Goal: Use online tool/utility: Utilize a website feature to perform a specific function

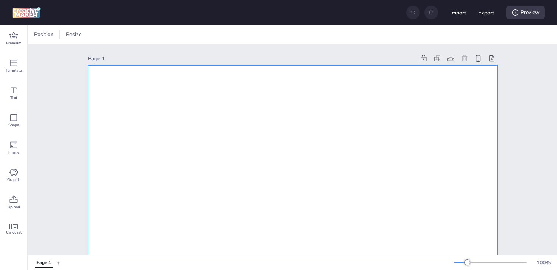
drag, startPoint x: 128, startPoint y: 99, endPoint x: 123, endPoint y: 97, distance: 5.4
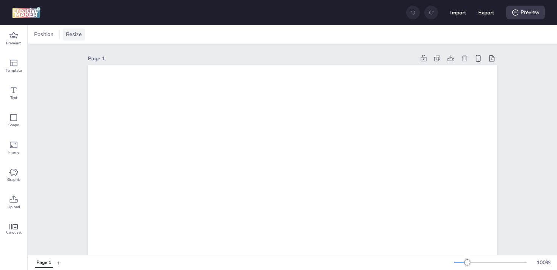
click at [77, 34] on span "Resize" at bounding box center [73, 34] width 19 height 8
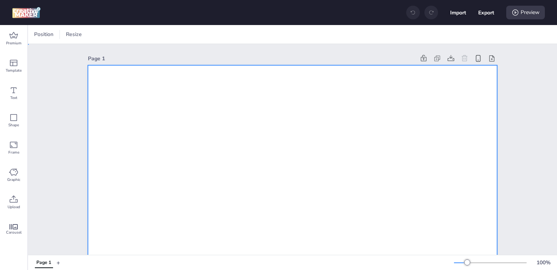
click at [102, 30] on div at bounding box center [102, 34] width 17 height 12
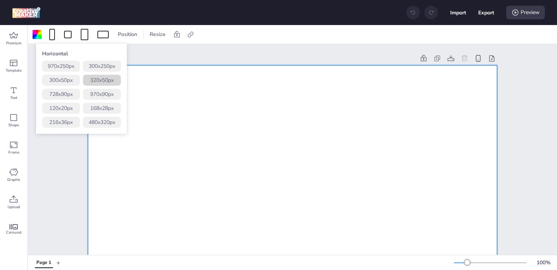
click at [108, 81] on button "320 x 50 px" at bounding box center [102, 80] width 38 height 11
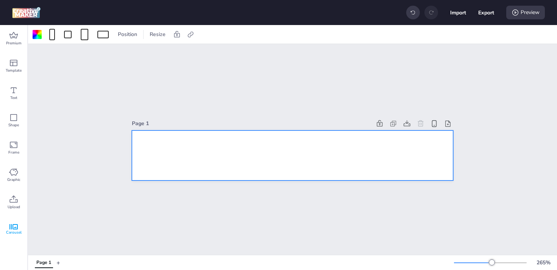
click at [15, 225] on icon at bounding box center [13, 226] width 8 height 5
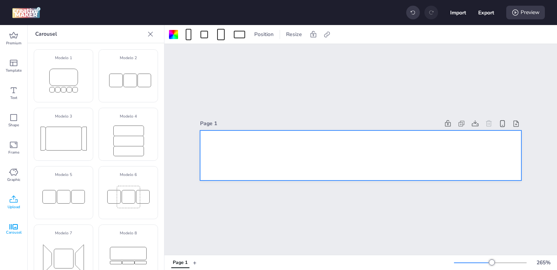
click at [12, 200] on icon at bounding box center [13, 199] width 9 height 9
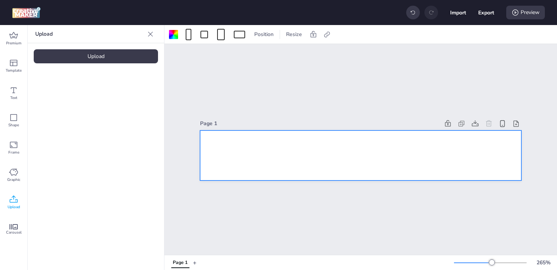
click at [112, 55] on div "Upload" at bounding box center [96, 56] width 124 height 14
click at [57, 113] on div at bounding box center [64, 105] width 61 height 61
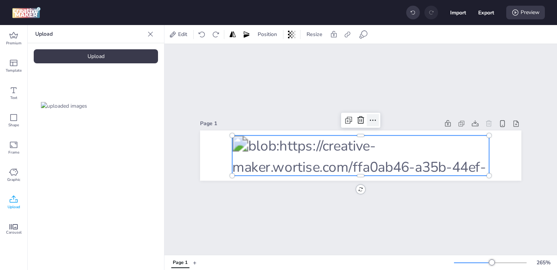
click at [371, 118] on icon at bounding box center [372, 120] width 9 height 9
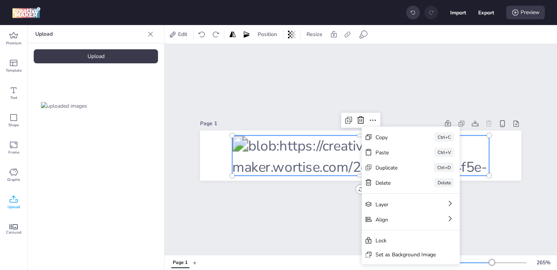
drag, startPoint x: 417, startPoint y: 252, endPoint x: 422, endPoint y: 246, distance: 8.3
click at [417, 252] on div "Set as Background Image" at bounding box center [406, 254] width 60 height 8
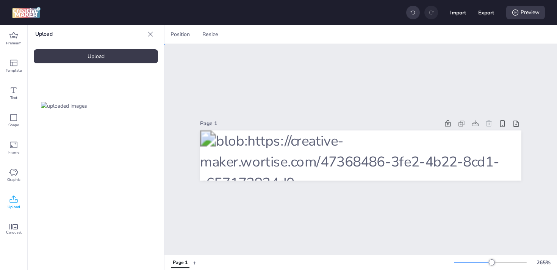
click at [477, 91] on div "Page 1" at bounding box center [360, 149] width 393 height 211
click at [490, 11] on button "Export" at bounding box center [486, 13] width 16 height 16
select select "html"
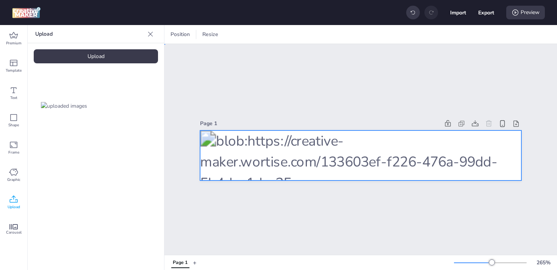
click at [372, 130] on div at bounding box center [360, 155] width 321 height 50
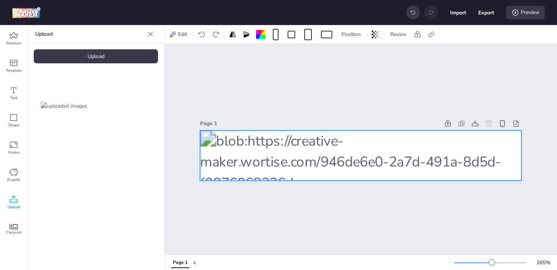
click at [343, 147] on div at bounding box center [360, 155] width 321 height 50
click at [432, 33] on icon at bounding box center [431, 35] width 8 height 8
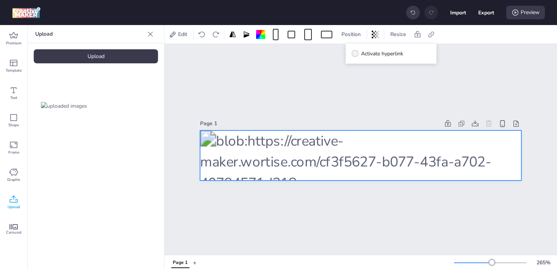
click at [366, 55] on span "Activate hyperlink" at bounding box center [382, 54] width 42 height 8
click at [356, 55] on input "Activate hyperlink" at bounding box center [353, 56] width 5 height 5
checkbox input "true"
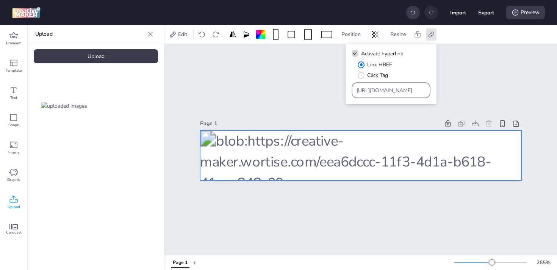
click at [386, 88] on input "[URL][DOMAIN_NAME]" at bounding box center [391, 90] width 69 height 8
drag, startPoint x: 413, startPoint y: 89, endPoint x: 295, endPoint y: 89, distance: 118.2
click at [295, 89] on body "Import Export Preview Premium Template Text Shape Frame Graphic Upload Carousel…" at bounding box center [278, 135] width 557 height 270
paste input "[DOMAIN_NAME][URL]"
type input "[URL][DOMAIN_NAME]"
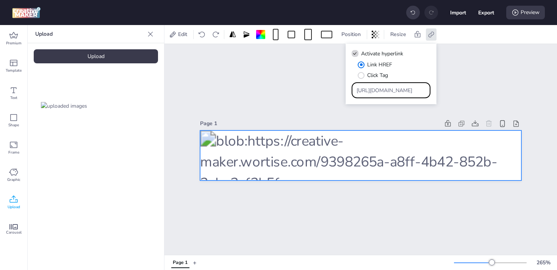
scroll to position [0, 200]
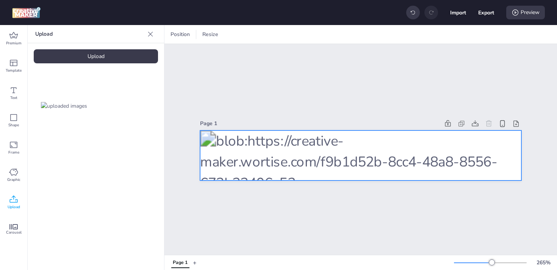
click at [401, 159] on div at bounding box center [360, 155] width 321 height 50
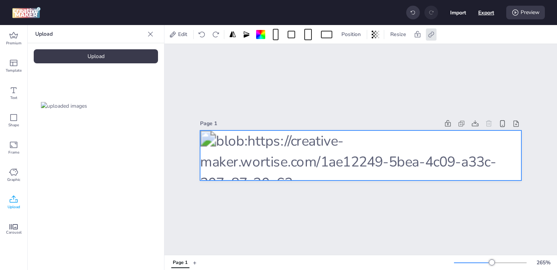
click at [485, 12] on button "Export" at bounding box center [486, 13] width 16 height 16
select select "html"
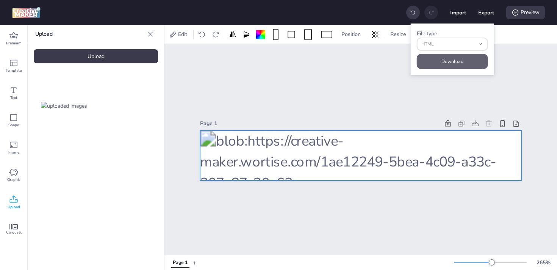
click at [444, 64] on button "Download" at bounding box center [452, 61] width 71 height 15
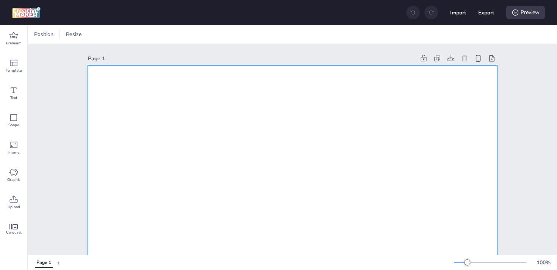
click at [86, 33] on div at bounding box center [85, 34] width 8 height 11
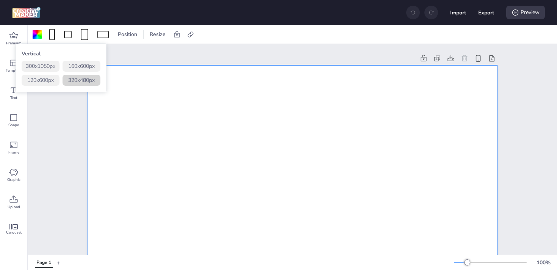
click at [90, 80] on button "320 x 480 px" at bounding box center [82, 80] width 38 height 11
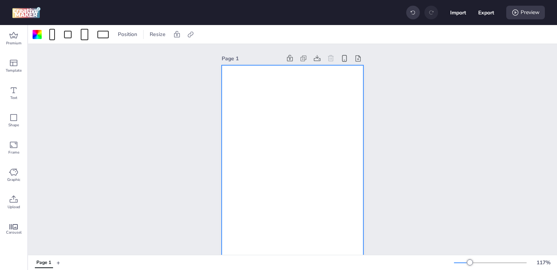
click at [294, 125] on div at bounding box center [293, 171] width 142 height 213
click at [14, 200] on icon at bounding box center [13, 199] width 9 height 9
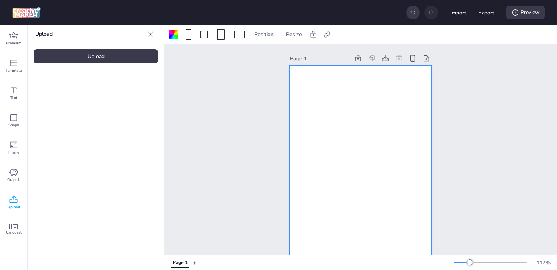
click at [100, 52] on div "Upload" at bounding box center [96, 56] width 124 height 14
click at [73, 104] on img at bounding box center [64, 106] width 46 height 8
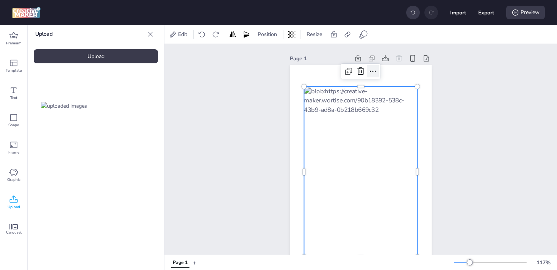
click at [369, 73] on icon at bounding box center [372, 71] width 9 height 9
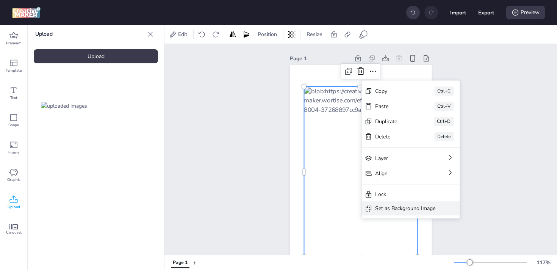
click at [403, 208] on div "Set as Background Image" at bounding box center [405, 208] width 60 height 8
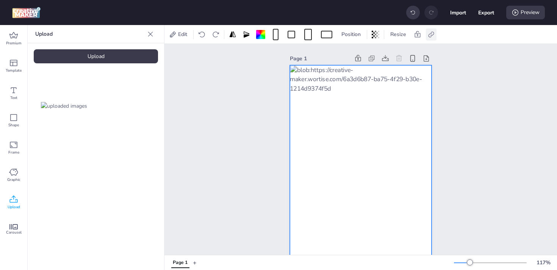
click at [431, 35] on icon at bounding box center [431, 34] width 6 height 6
click at [388, 54] on span "Activate hyperlink" at bounding box center [382, 54] width 42 height 8
click at [356, 54] on input "Activate hyperlink" at bounding box center [353, 56] width 5 height 5
checkbox input "true"
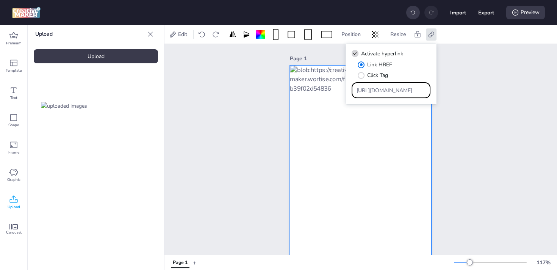
drag, startPoint x: 411, startPoint y: 90, endPoint x: 273, endPoint y: 83, distance: 137.7
click at [274, 83] on body "Import Export Preview Premium Template Text Shape Frame Graphic Upload Carousel…" at bounding box center [278, 135] width 557 height 270
paste input "[DOMAIN_NAME][URL]"
type input "[URL][DOMAIN_NAME]"
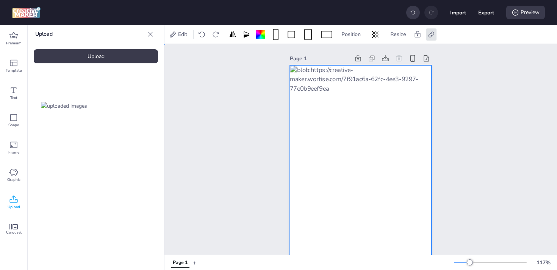
click at [479, 99] on div "Page 1" at bounding box center [360, 165] width 393 height 243
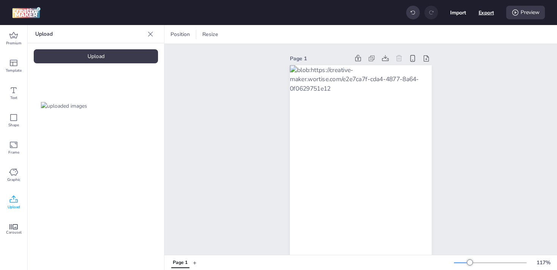
click at [485, 14] on button "Export" at bounding box center [487, 13] width 16 height 16
select select "html"
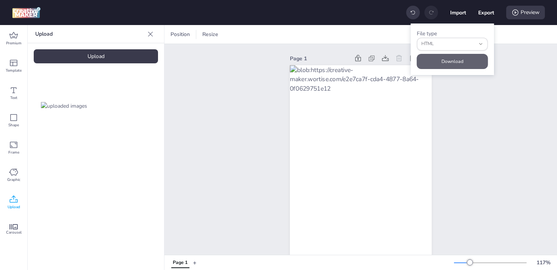
click at [458, 53] on div "File type html HTML JSON HTML Download" at bounding box center [452, 49] width 83 height 52
click at [462, 59] on button "Download" at bounding box center [452, 61] width 71 height 15
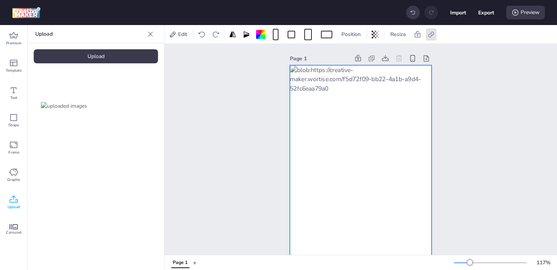
click at [211, 111] on div "Page 1" at bounding box center [360, 165] width 393 height 243
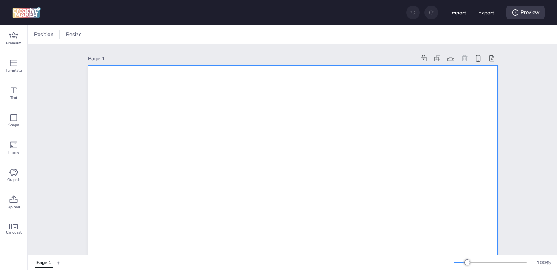
click at [82, 34] on div at bounding box center [85, 34] width 8 height 11
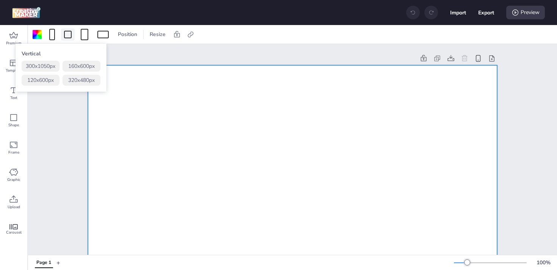
click at [69, 33] on div at bounding box center [68, 35] width 8 height 8
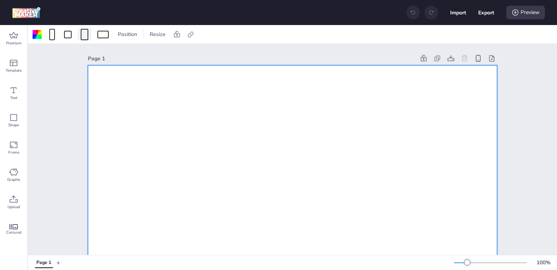
click at [86, 36] on div at bounding box center [85, 34] width 8 height 11
click at [100, 31] on div at bounding box center [102, 35] width 11 height 8
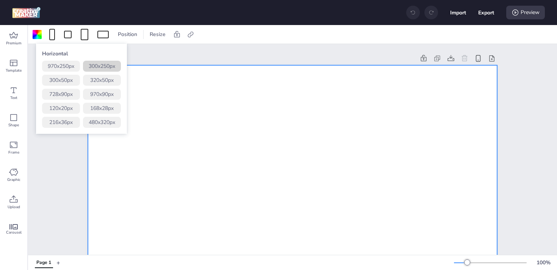
click at [104, 61] on button "300 x 250 px" at bounding box center [102, 66] width 38 height 11
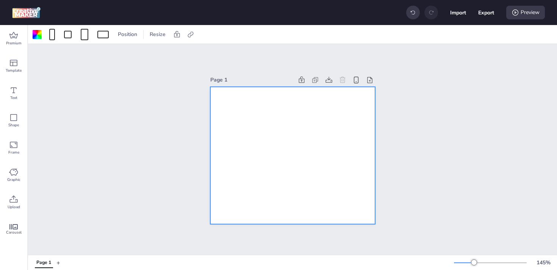
click at [305, 135] on div at bounding box center [292, 156] width 165 height 138
click at [266, 169] on div at bounding box center [292, 156] width 165 height 138
click at [13, 228] on icon at bounding box center [13, 226] width 8 height 5
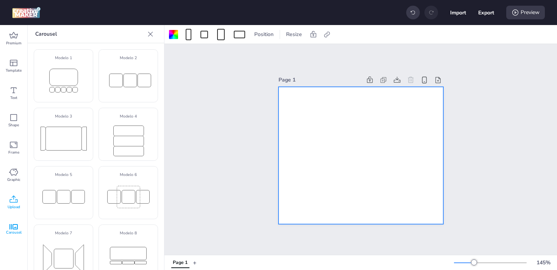
click at [10, 207] on span "Upload" at bounding box center [14, 207] width 13 height 6
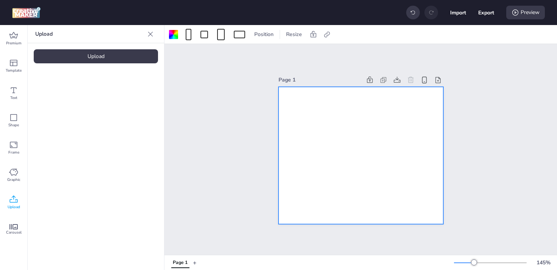
click at [99, 52] on div "Upload" at bounding box center [96, 56] width 124 height 14
click at [80, 110] on img at bounding box center [64, 106] width 46 height 8
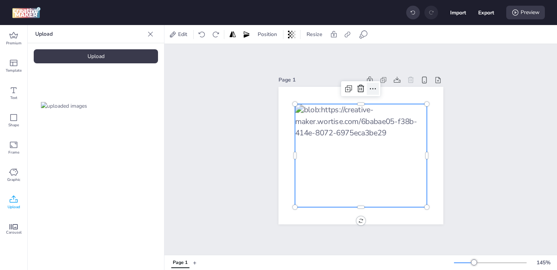
click at [373, 90] on div at bounding box center [373, 89] width 12 height 12
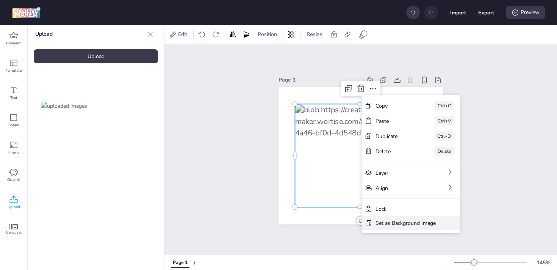
click at [419, 221] on div "Set as Background Image" at bounding box center [406, 223] width 60 height 8
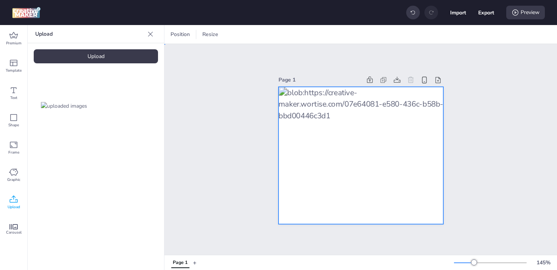
click at [404, 122] on div at bounding box center [361, 156] width 165 height 138
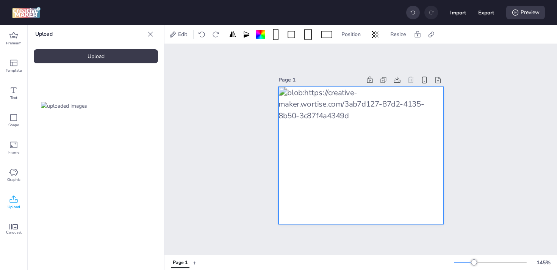
click at [440, 33] on div "Edit Position Resize" at bounding box center [305, 34] width 277 height 12
click at [434, 33] on icon at bounding box center [431, 34] width 6 height 6
click at [390, 54] on span "Activate hyperlink" at bounding box center [382, 54] width 42 height 8
click at [356, 54] on input "Activate hyperlink" at bounding box center [353, 56] width 5 height 5
checkbox input "true"
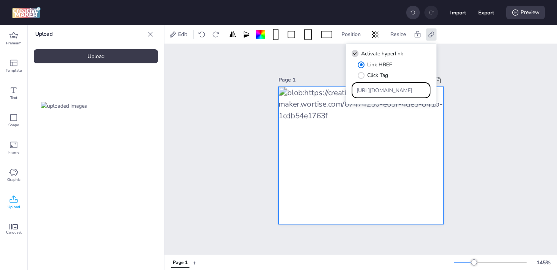
drag, startPoint x: 415, startPoint y: 91, endPoint x: 290, endPoint y: 93, distance: 124.3
click at [265, 94] on body "Import Export Preview Premium Template Text Shape Frame Graphic Upload Carousel…" at bounding box center [278, 135] width 557 height 270
paste input "[DOMAIN_NAME][URL]"
type input "[URL][DOMAIN_NAME]"
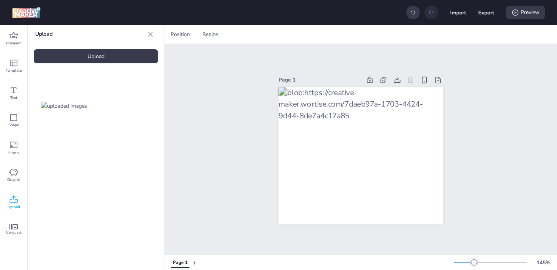
click at [488, 14] on button "Export" at bounding box center [486, 13] width 16 height 16
select select "html"
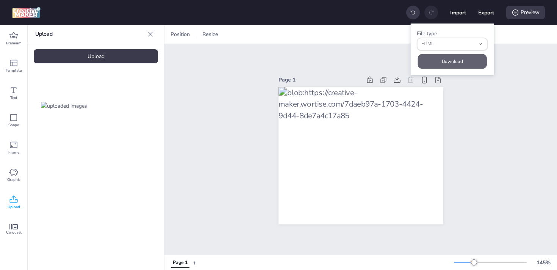
click at [475, 62] on button "Download" at bounding box center [452, 61] width 69 height 15
click at [478, 130] on div "Page 1" at bounding box center [360, 149] width 393 height 211
